Goal: Navigation & Orientation: Understand site structure

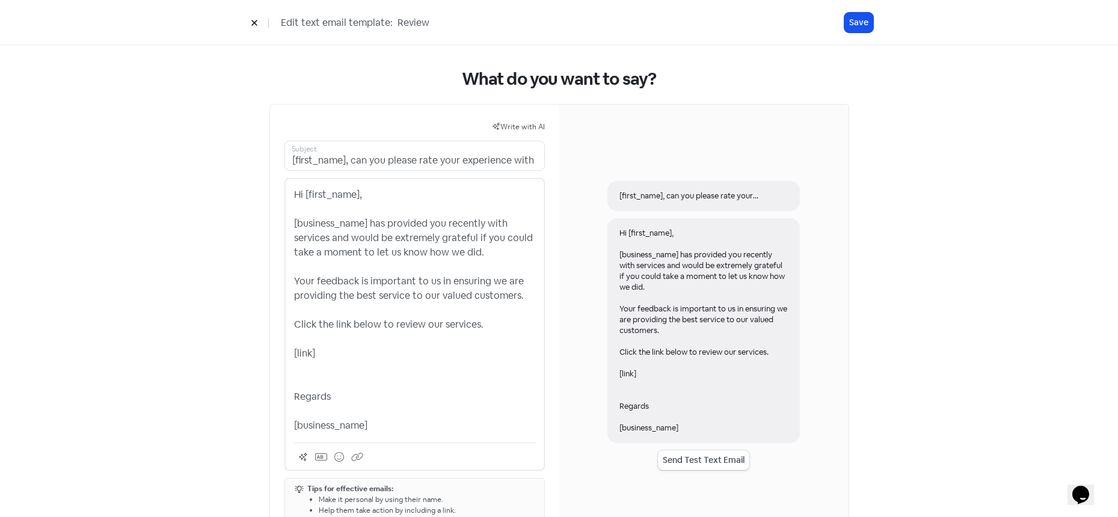
click at [253, 20] on icon at bounding box center [254, 22] width 7 height 7
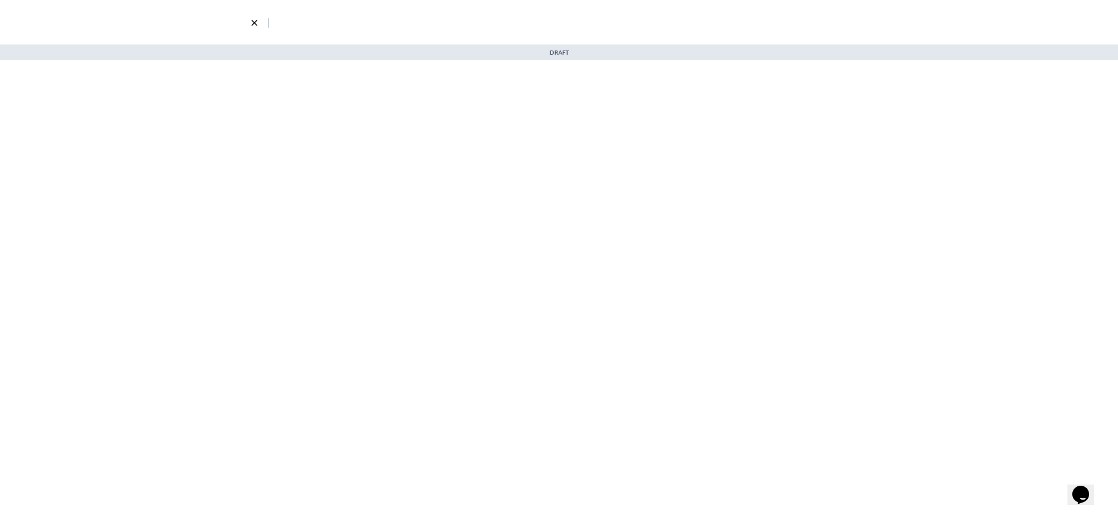
select select "3721"
select select "3"
select select "7"
select select "14"
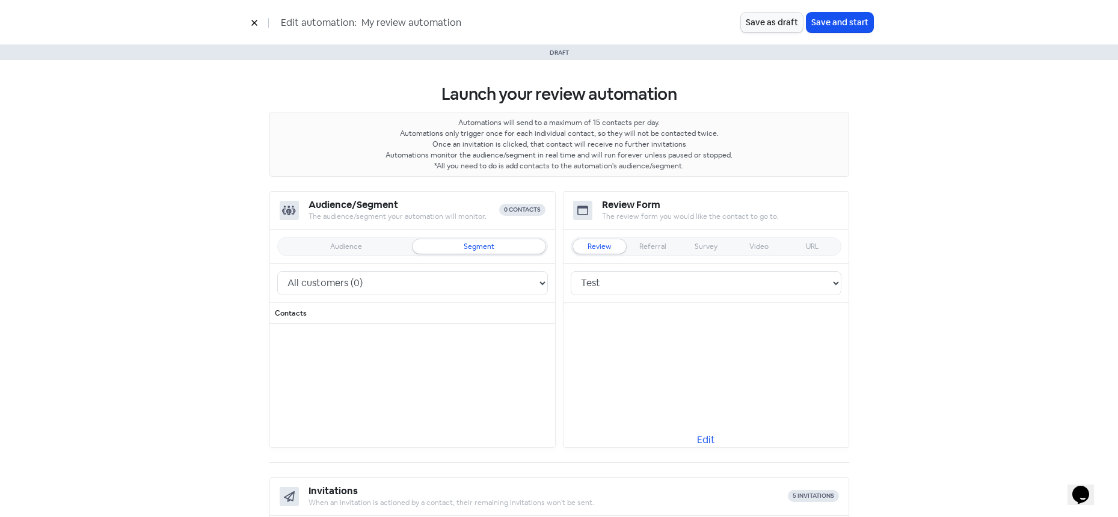
click at [252, 20] on icon at bounding box center [254, 22] width 7 height 7
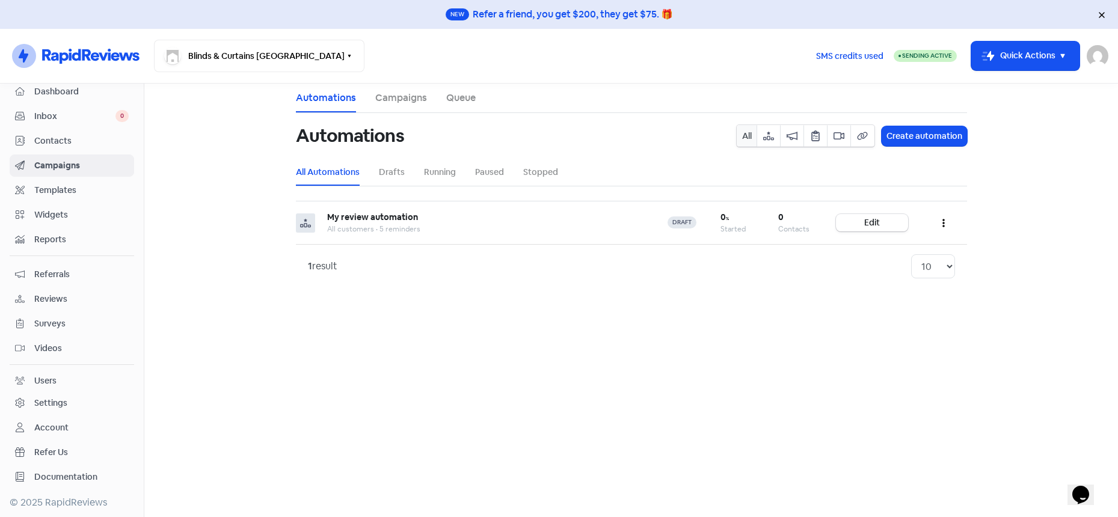
click at [85, 137] on span "Contacts" at bounding box center [81, 141] width 94 height 13
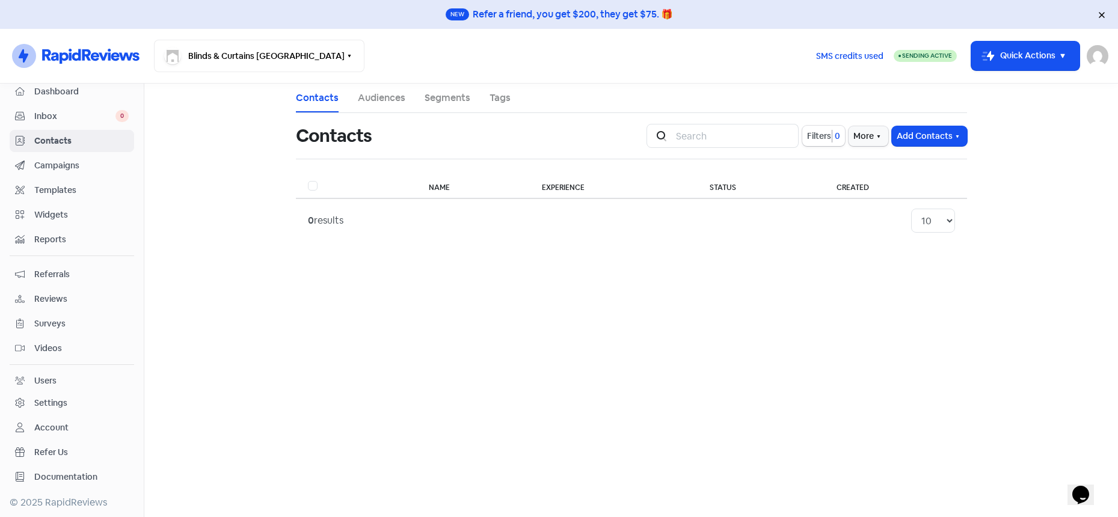
click at [70, 203] on div "Dashboard Inbox 0 Contacts Campaigns Templates Widgets Reports Referrals Review…" at bounding box center [72, 285] width 125 height 408
click at [60, 220] on span "Widgets" at bounding box center [81, 215] width 94 height 13
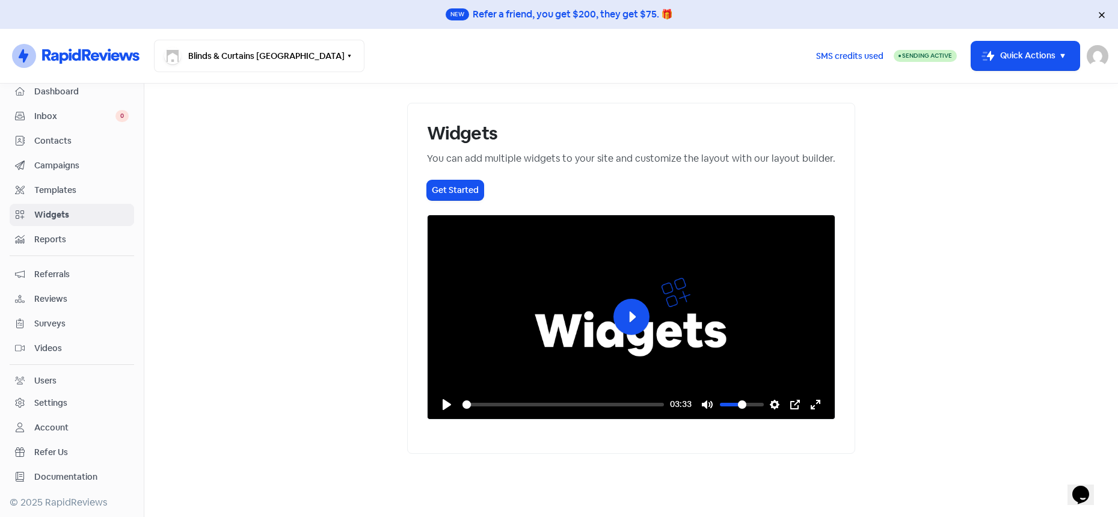
click at [55, 180] on link "Templates" at bounding box center [72, 190] width 125 height 22
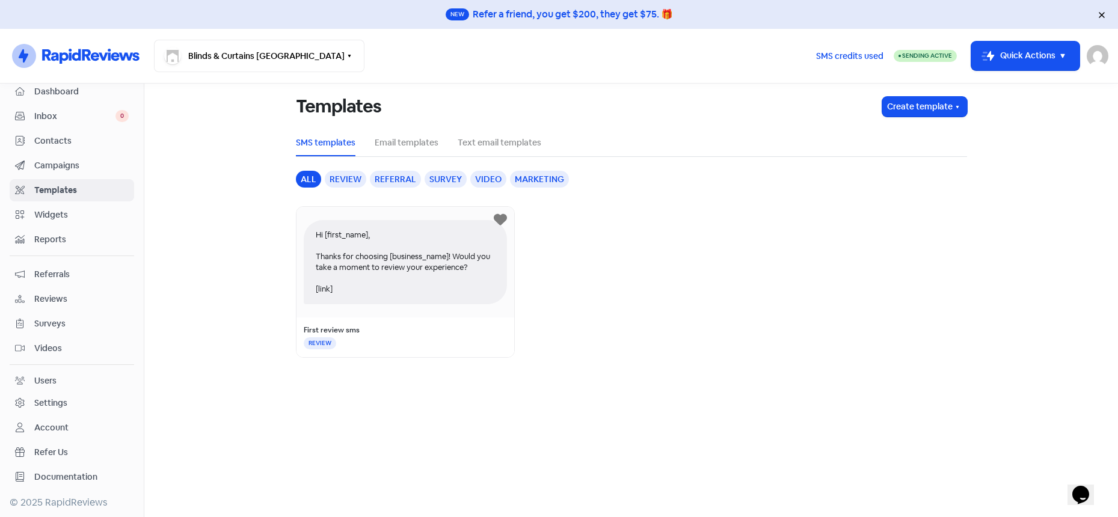
click at [350, 183] on div "Review" at bounding box center [346, 179] width 42 height 17
click at [392, 185] on div "Referral" at bounding box center [395, 179] width 51 height 17
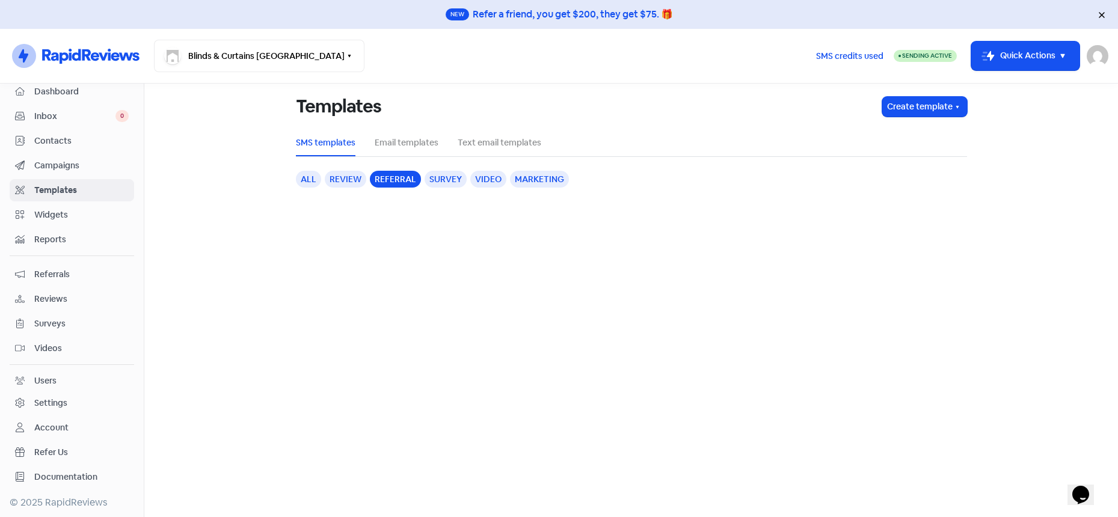
click at [443, 180] on div "Survey" at bounding box center [446, 179] width 42 height 17
drag, startPoint x: 316, startPoint y: 174, endPoint x: 325, endPoint y: 173, distance: 9.0
click at [316, 174] on div "all" at bounding box center [308, 179] width 25 height 17
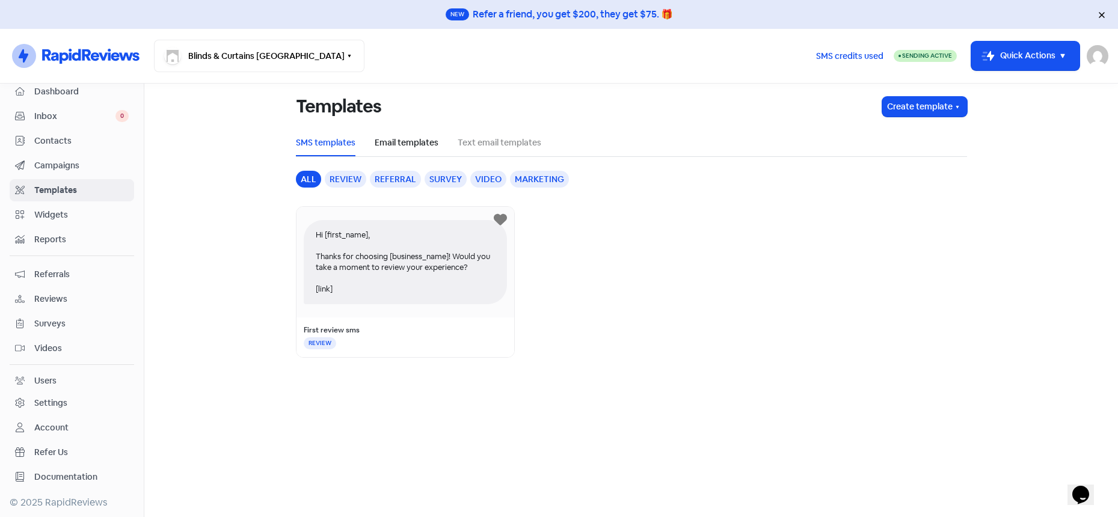
click at [421, 144] on link "Email templates" at bounding box center [407, 143] width 64 height 13
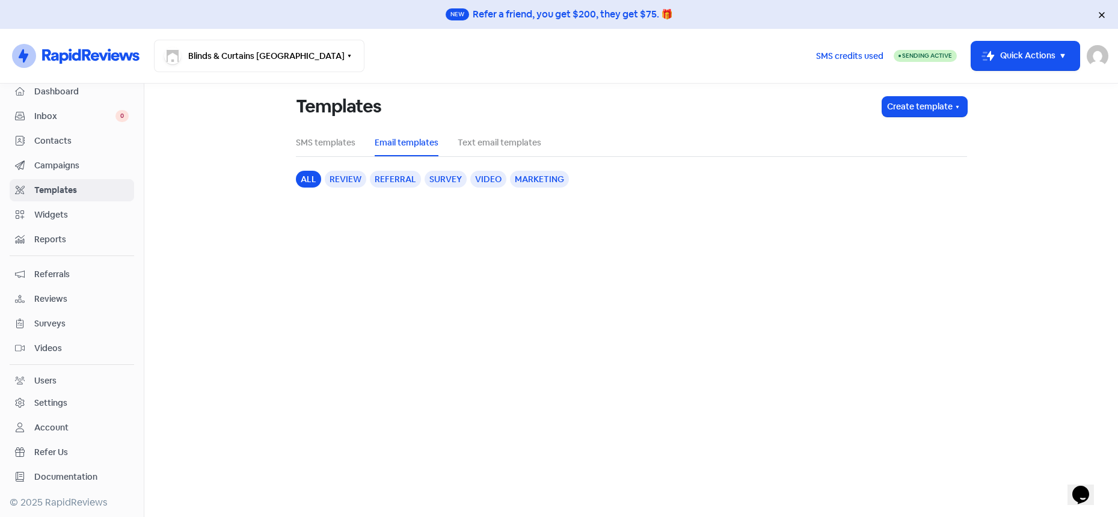
click at [391, 37] on nav "Icon For Thunder-circle Blinds & Curtains Australia Switch Business All busines…" at bounding box center [559, 56] width 1118 height 55
